Goal: Task Accomplishment & Management: Use online tool/utility

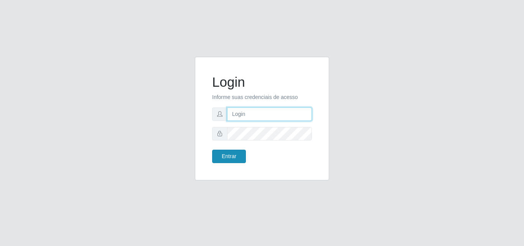
type input "[EMAIL_ADDRESS][DOMAIN_NAME]"
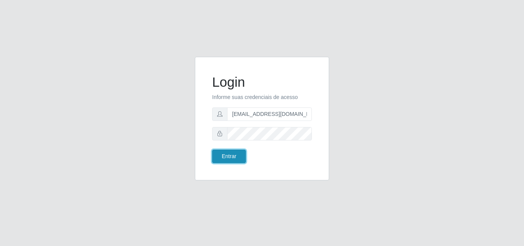
click at [224, 157] on button "Entrar" at bounding box center [229, 155] width 34 height 13
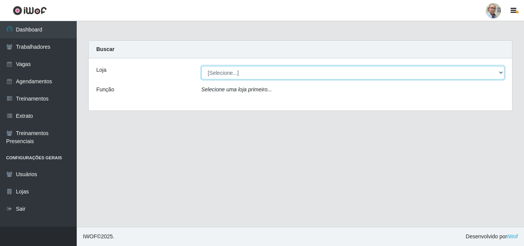
click at [489, 74] on select "[Selecione...] Mar Vermelho - Loja 04" at bounding box center [352, 72] width 303 height 13
select select "251"
click at [201, 66] on select "[Selecione...] Mar Vermelho - Loja 04" at bounding box center [352, 72] width 303 height 13
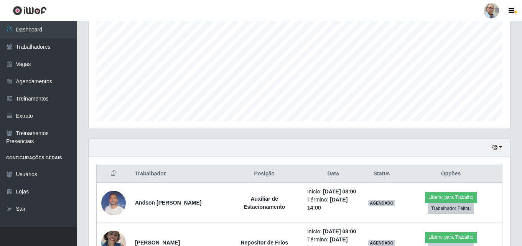
scroll to position [307, 0]
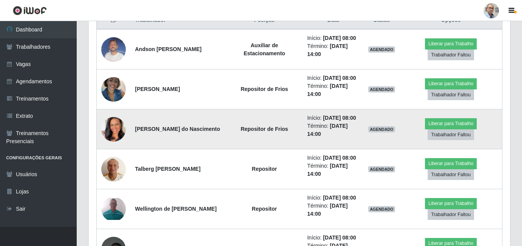
click at [120, 151] on img at bounding box center [113, 129] width 25 height 44
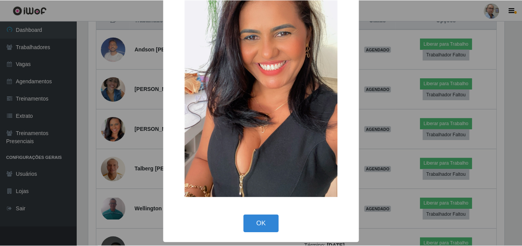
scroll to position [56, 0]
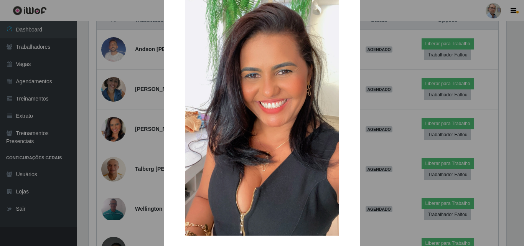
click at [117, 151] on div "× OK Cancel" at bounding box center [262, 123] width 524 height 246
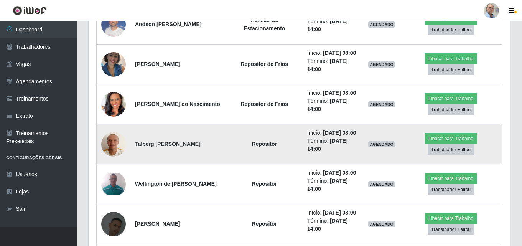
scroll to position [345, 0]
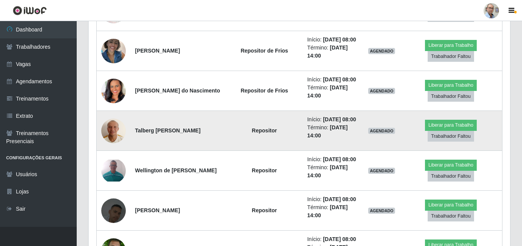
click at [114, 147] on img at bounding box center [113, 130] width 25 height 33
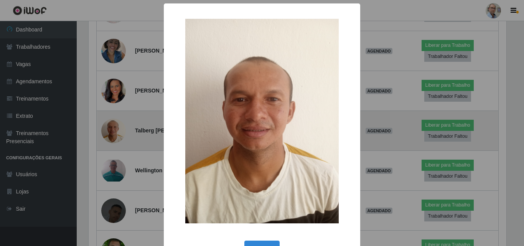
click at [114, 158] on div "× OK Cancel" at bounding box center [262, 123] width 524 height 246
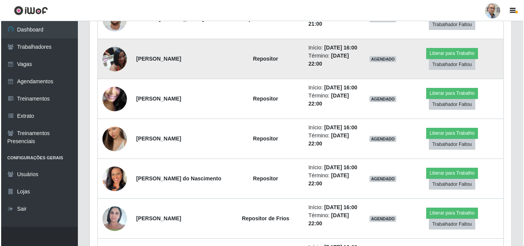
scroll to position [881, 0]
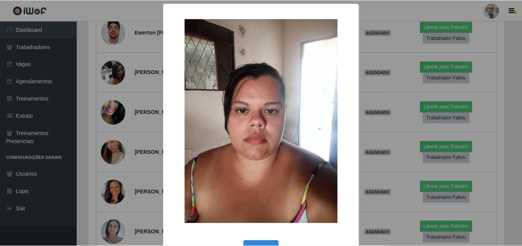
scroll to position [159, 417]
click at [113, 97] on div "× OK Cancel" at bounding box center [262, 123] width 524 height 246
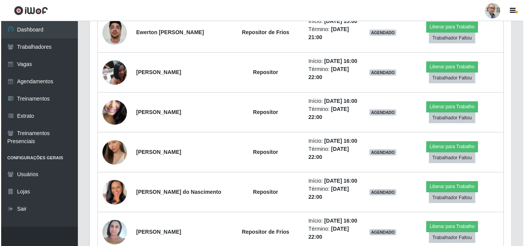
scroll to position [159, 421]
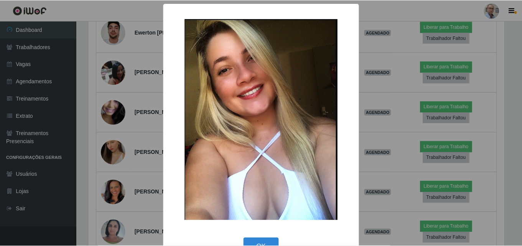
scroll to position [159, 417]
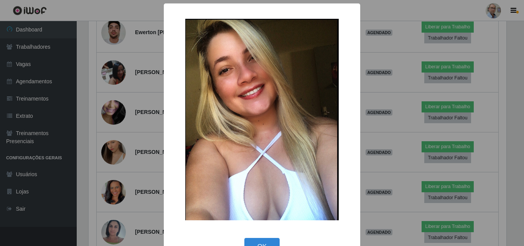
click at [106, 57] on div "× OK Cancel" at bounding box center [262, 123] width 524 height 246
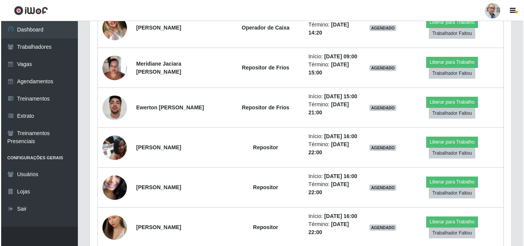
scroll to position [805, 0]
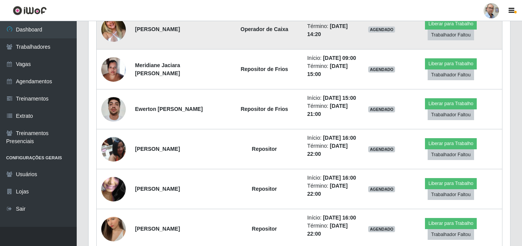
click at [121, 45] on img at bounding box center [113, 29] width 25 height 32
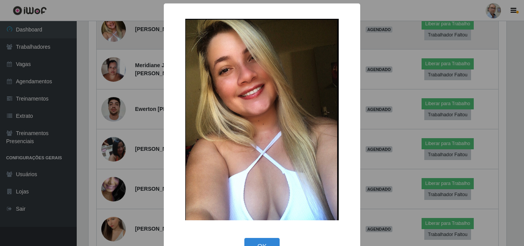
click at [121, 125] on div "× OK Cancel" at bounding box center [262, 123] width 524 height 246
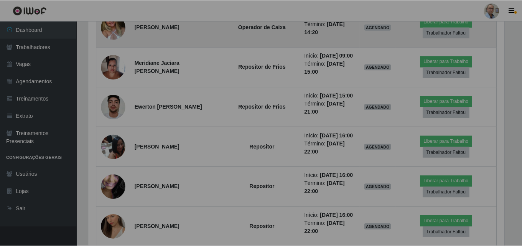
scroll to position [0, 0]
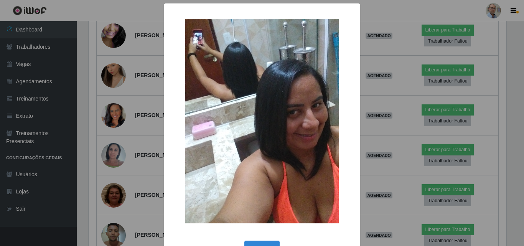
click at [120, 124] on div "× OK Cancel" at bounding box center [262, 123] width 524 height 246
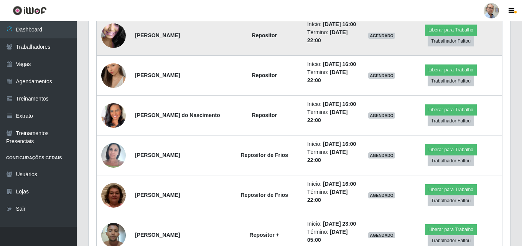
click at [117, 63] on img at bounding box center [113, 35] width 25 height 55
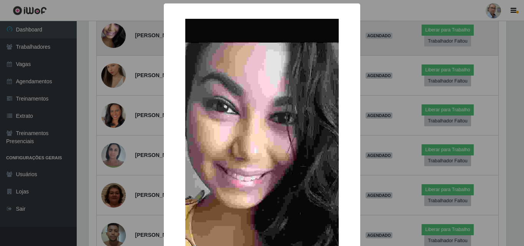
click at [117, 159] on div "× OK Cancel" at bounding box center [262, 123] width 524 height 246
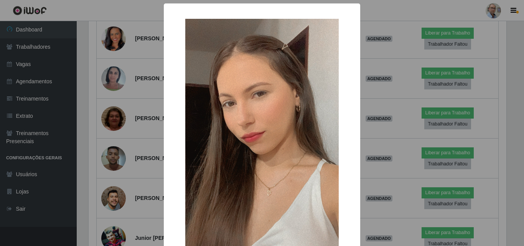
click at [111, 138] on div "× OK Cancel" at bounding box center [262, 123] width 524 height 246
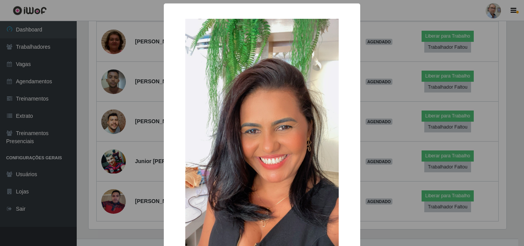
click at [115, 112] on div "× OK Cancel" at bounding box center [262, 123] width 524 height 246
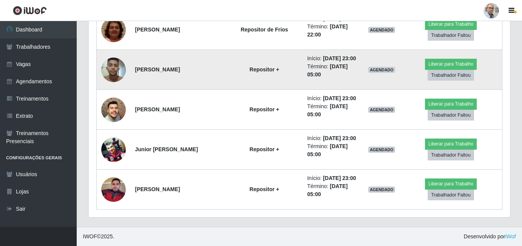
click at [113, 86] on img at bounding box center [113, 69] width 25 height 33
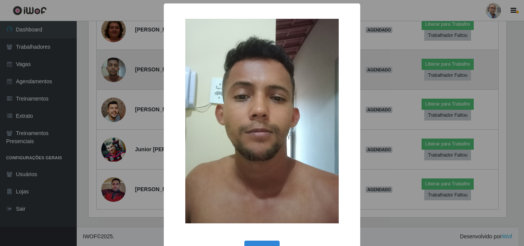
click at [113, 104] on div "× OK Cancel" at bounding box center [262, 123] width 524 height 246
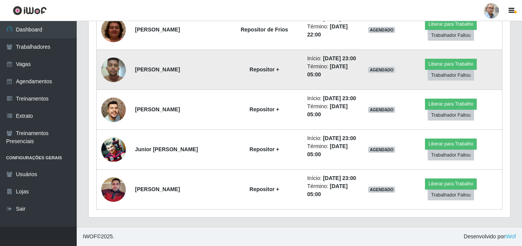
click at [113, 86] on img at bounding box center [113, 69] width 25 height 33
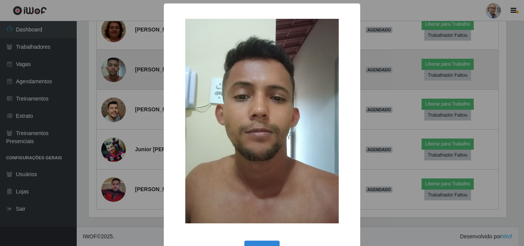
click at [113, 104] on div "× OK Cancel" at bounding box center [262, 123] width 524 height 246
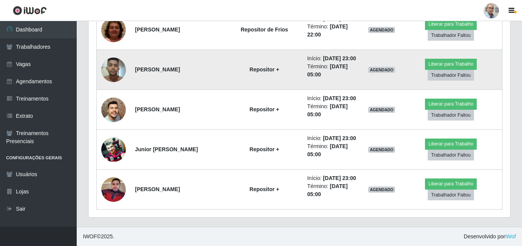
click at [116, 83] on img at bounding box center [113, 69] width 25 height 33
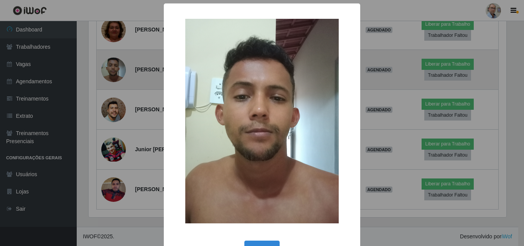
click at [116, 83] on div "× OK Cancel" at bounding box center [262, 123] width 524 height 246
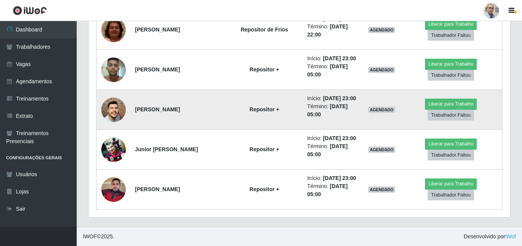
click at [113, 130] on img at bounding box center [113, 110] width 25 height 56
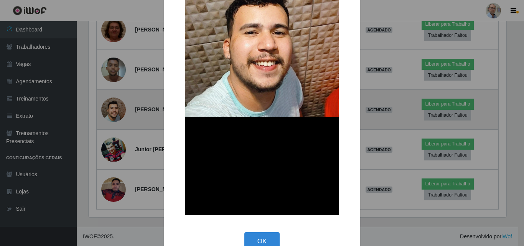
click at [113, 130] on div "× OK Cancel" at bounding box center [262, 123] width 524 height 246
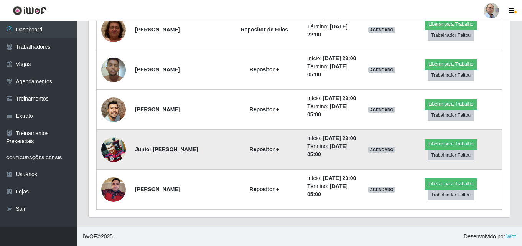
click at [117, 137] on img at bounding box center [113, 149] width 25 height 24
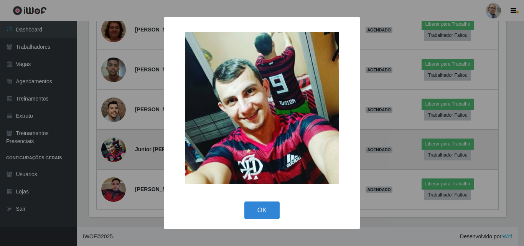
click at [117, 136] on div "× OK Cancel" at bounding box center [262, 123] width 524 height 246
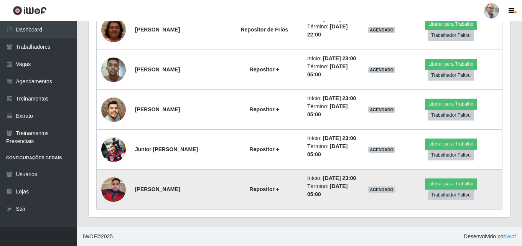
click at [116, 185] on img at bounding box center [113, 189] width 25 height 33
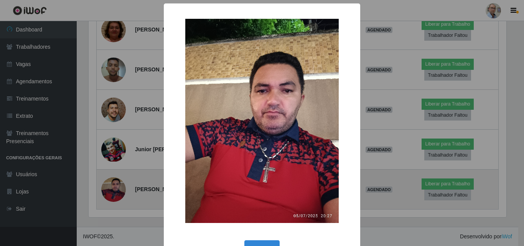
click at [116, 185] on div "× OK Cancel" at bounding box center [262, 123] width 524 height 246
